Goal: Task Accomplishment & Management: Manage account settings

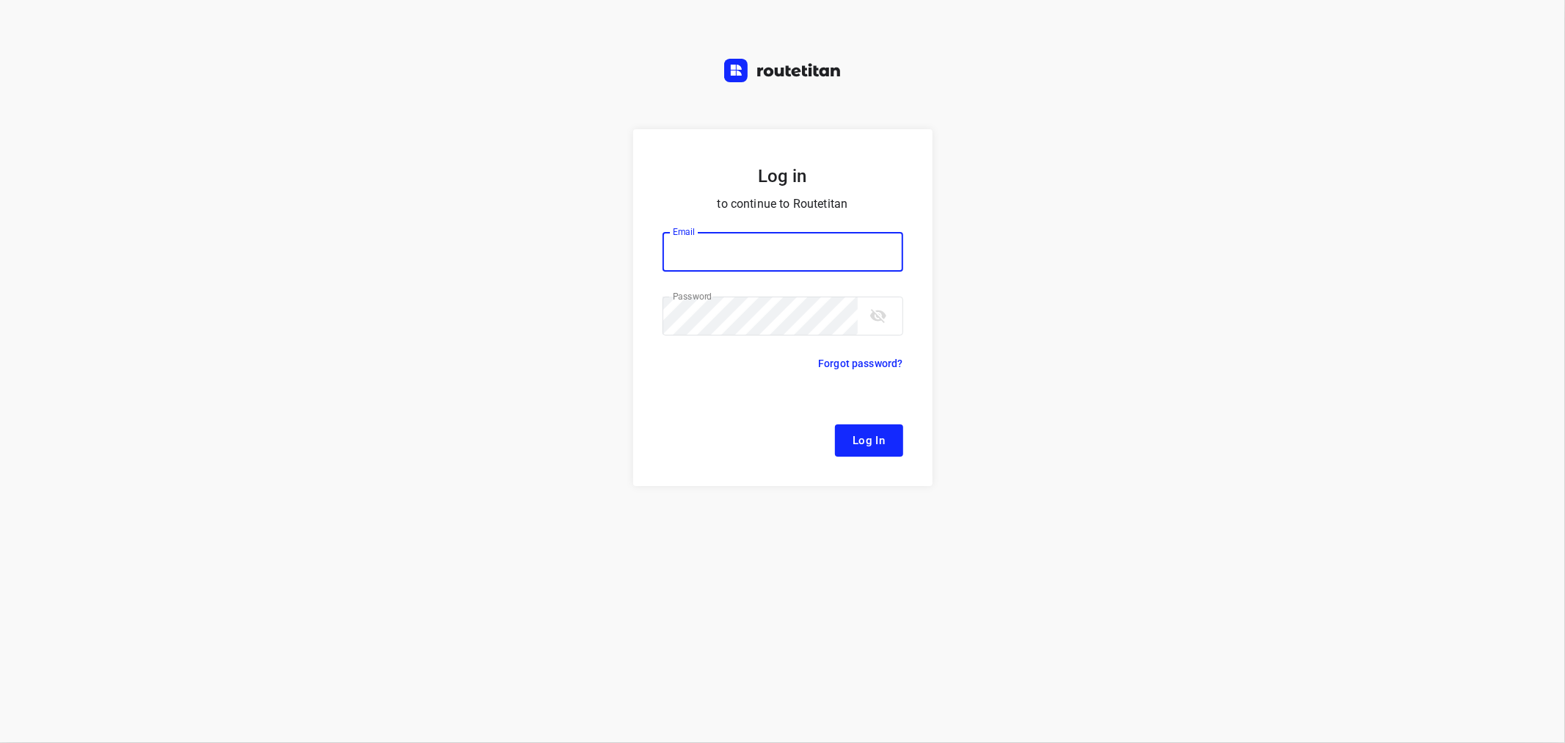
type input "[EMAIL_ADDRESS][DOMAIN_NAME]"
click at [869, 440] on span "Log In" at bounding box center [869, 440] width 33 height 19
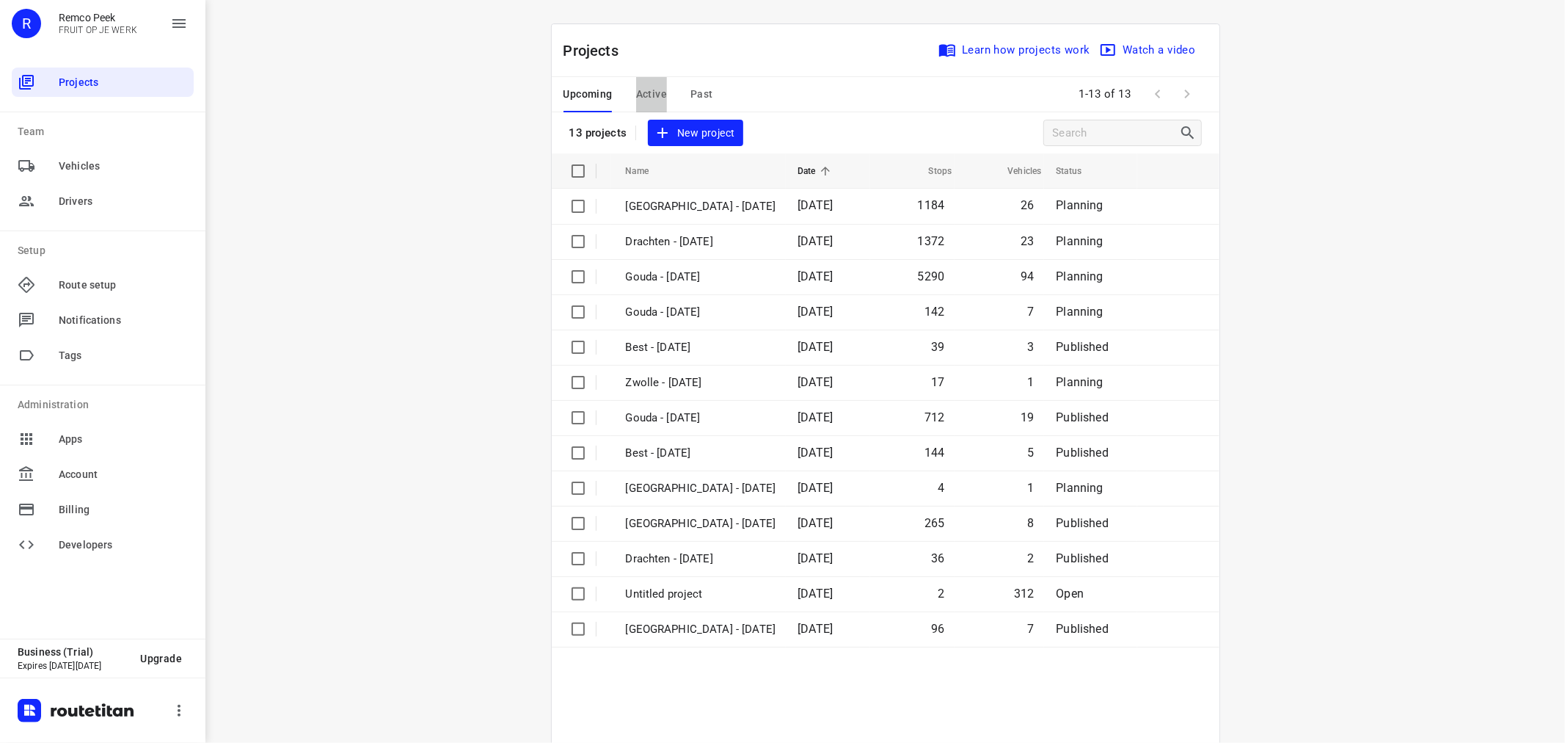
click at [651, 92] on span "Active" at bounding box center [651, 94] width 31 height 18
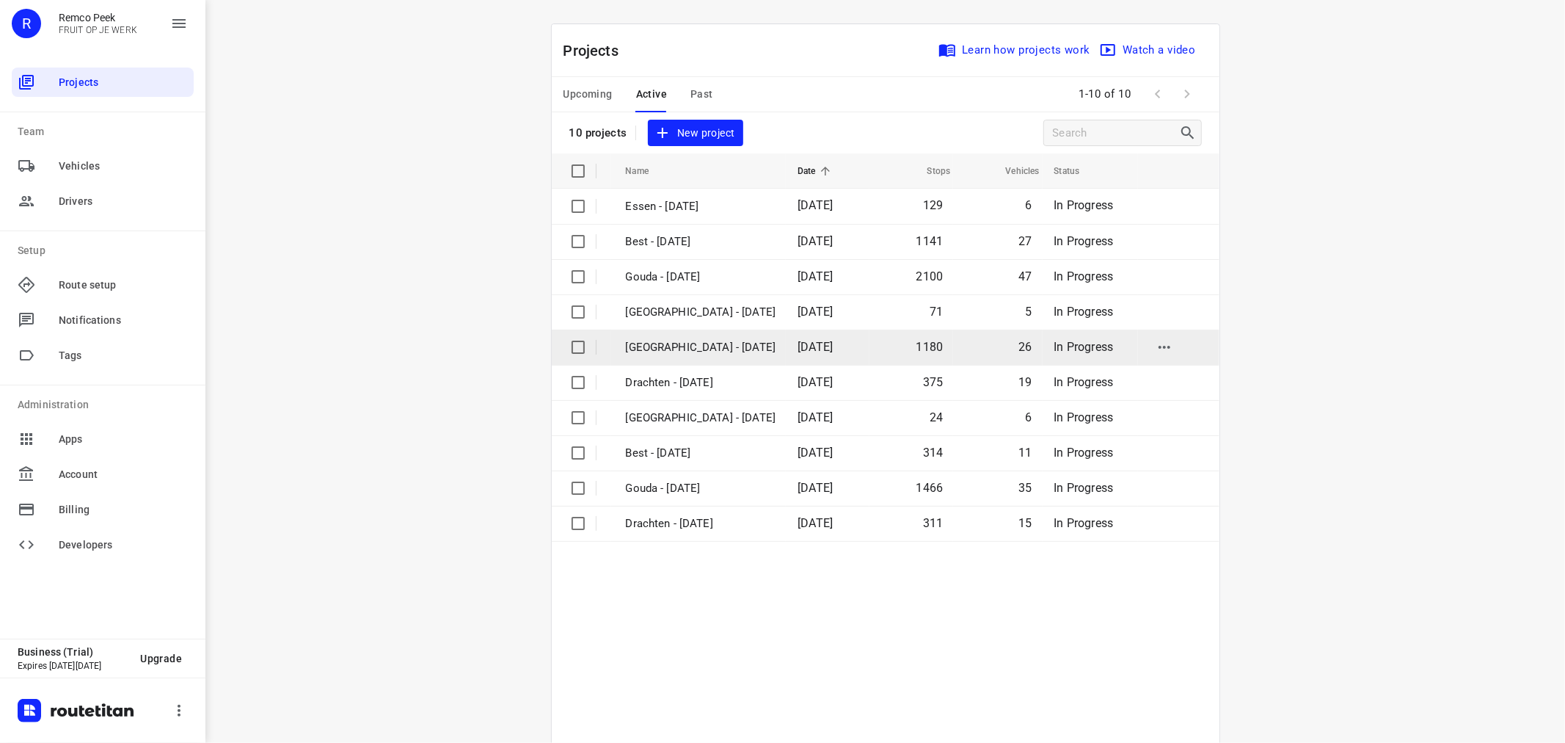
click at [694, 335] on td "[GEOGRAPHIC_DATA] - [DATE]" at bounding box center [698, 346] width 175 height 35
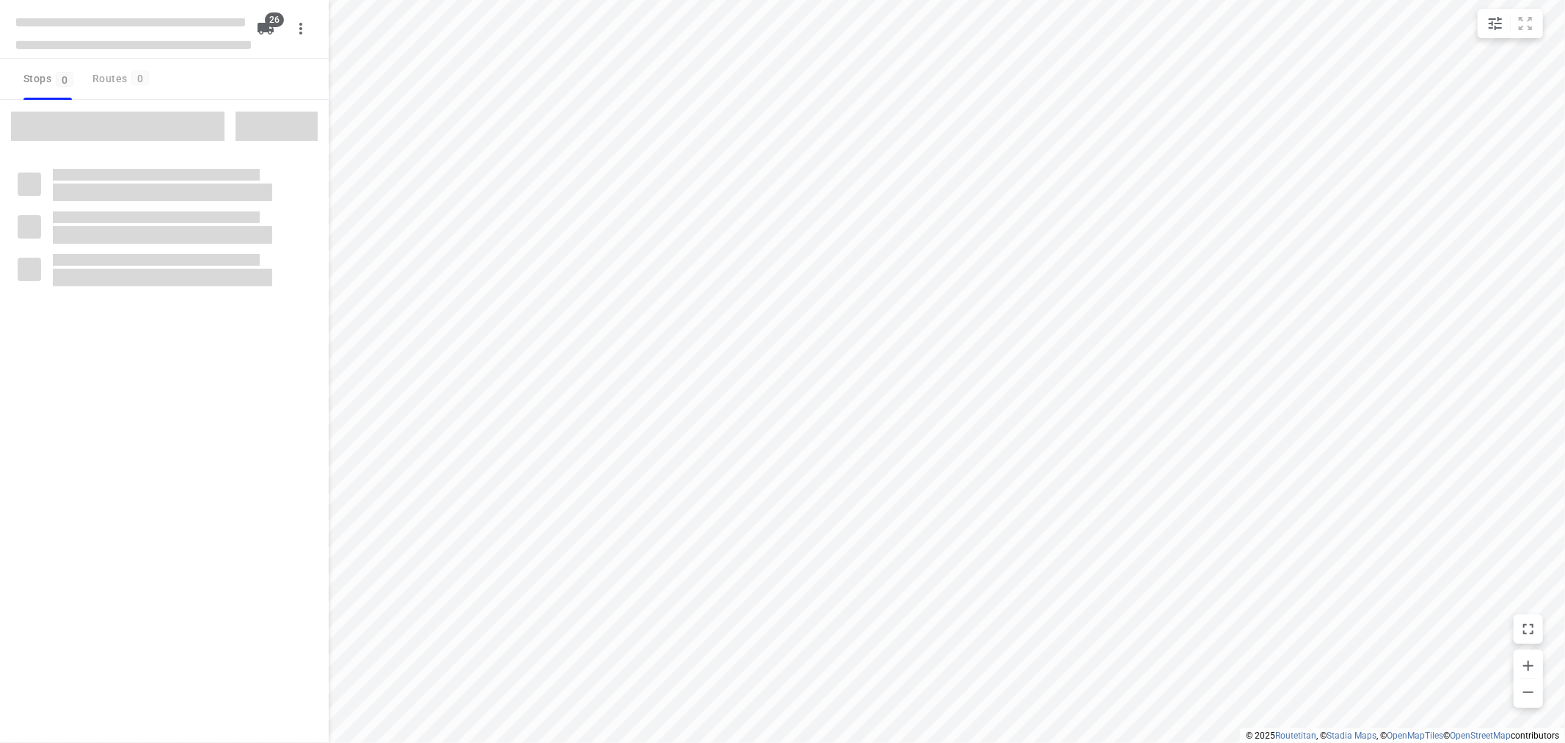
checkbox input "true"
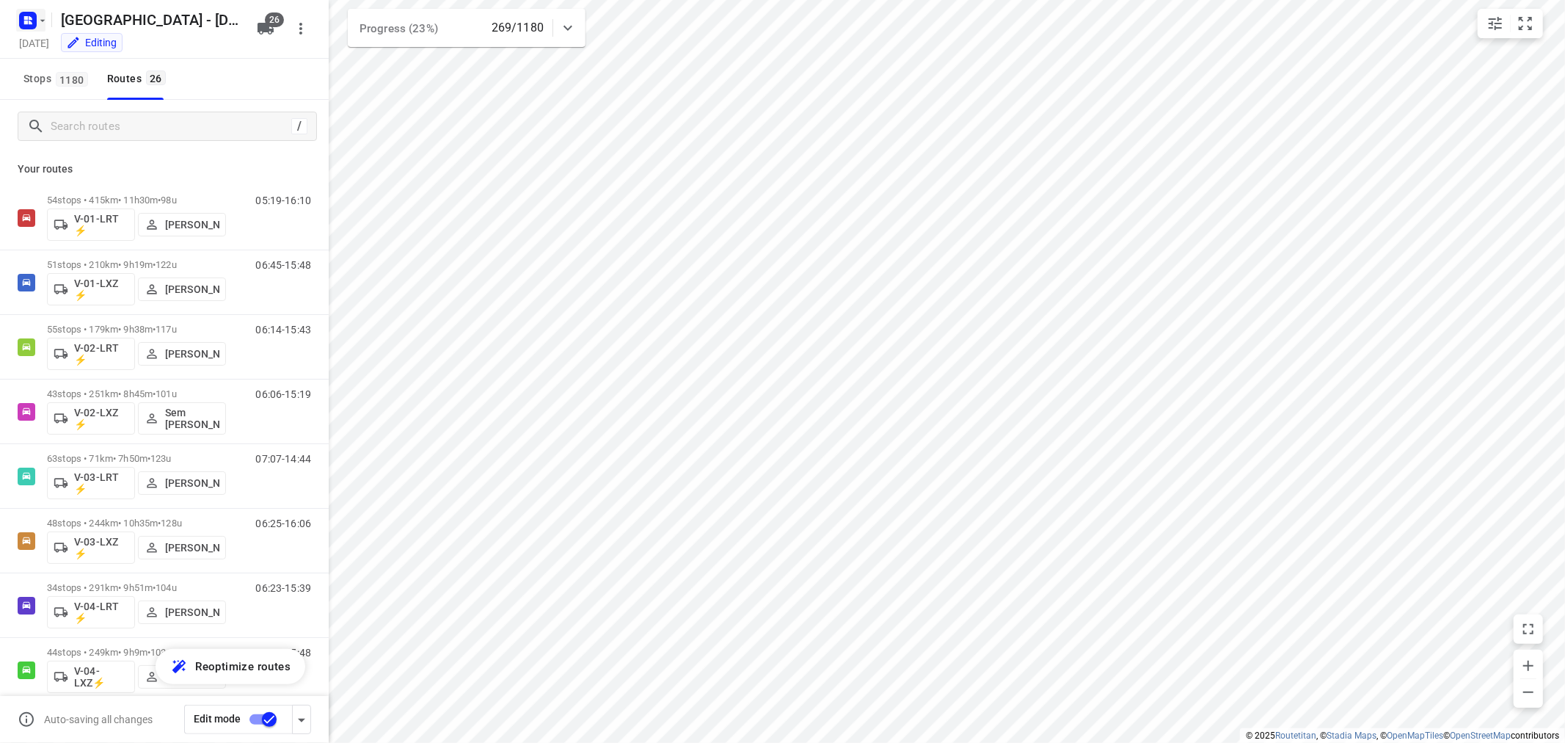
click at [39, 15] on icon "button" at bounding box center [43, 21] width 12 height 12
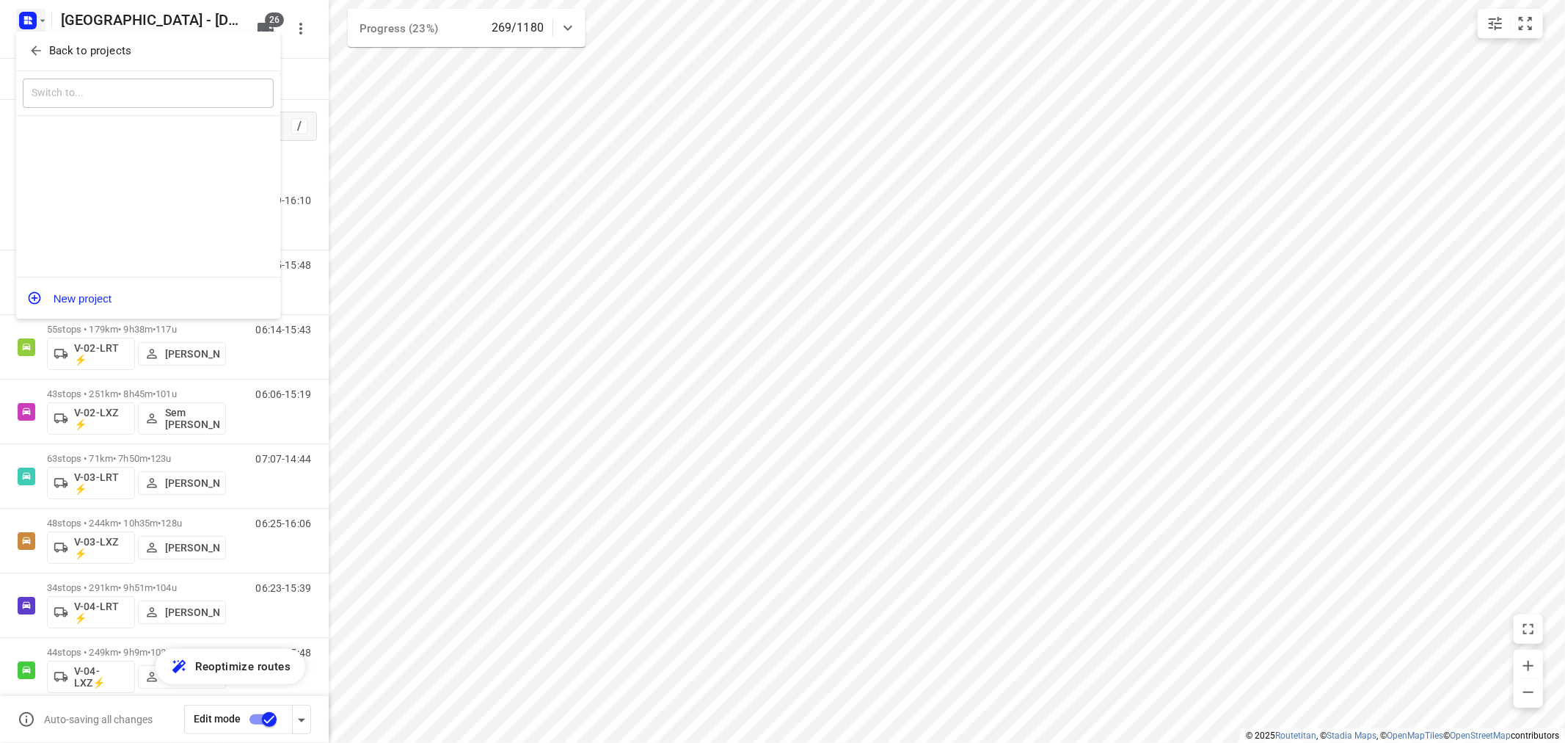
click at [44, 54] on span "Back to projects" at bounding box center [148, 51] width 239 height 17
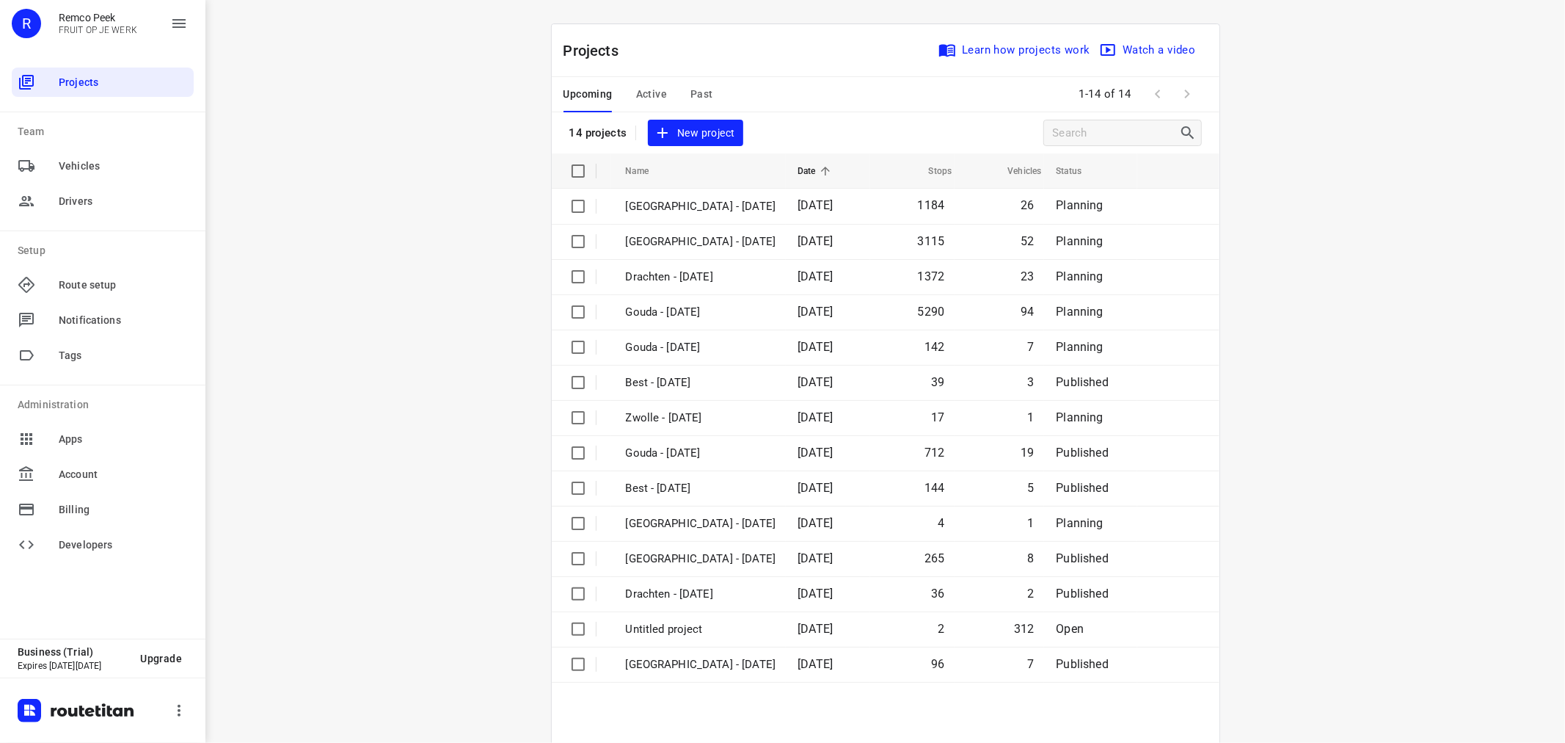
click at [302, 200] on div "i © 2025 Routetitan , © Stadia Maps , © OpenMapTiles © OpenStreetMap contributo…" at bounding box center [885, 371] width 1360 height 743
click at [477, 214] on div "i © 2025 Routetitan , © Stadia Maps , © OpenMapTiles © OpenStreetMap contributo…" at bounding box center [885, 371] width 1360 height 743
